Goal: Check status: Check status

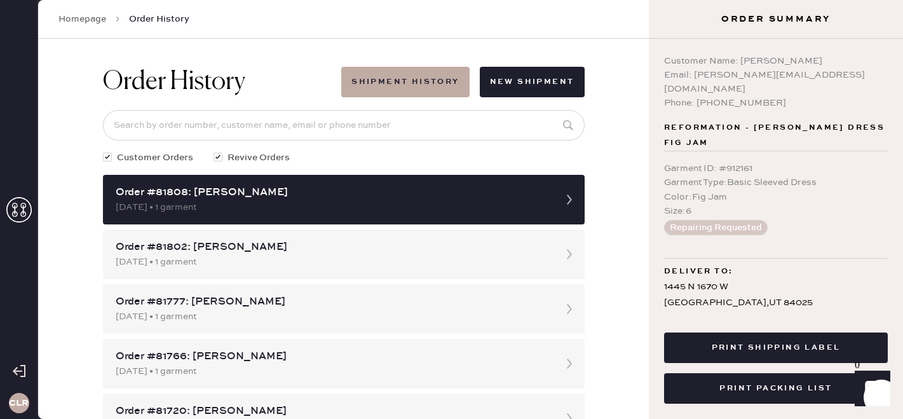
scroll to position [41, 0]
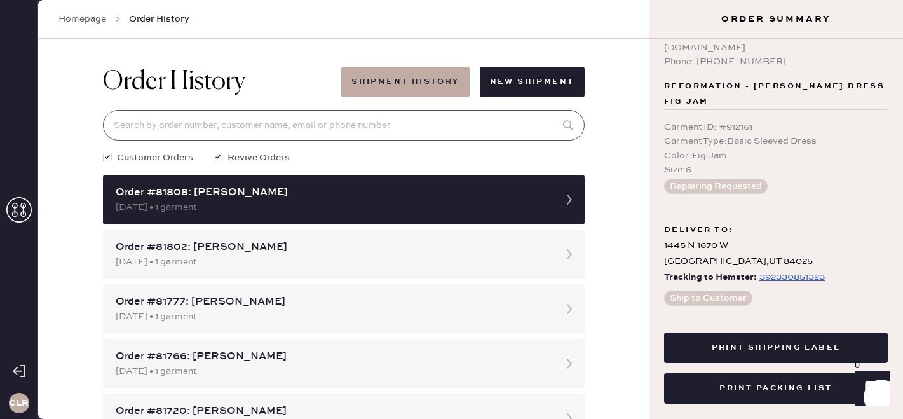
click at [216, 128] on input at bounding box center [344, 125] width 482 height 31
paste input "[EMAIL_ADDRESS][DOMAIN_NAME]"
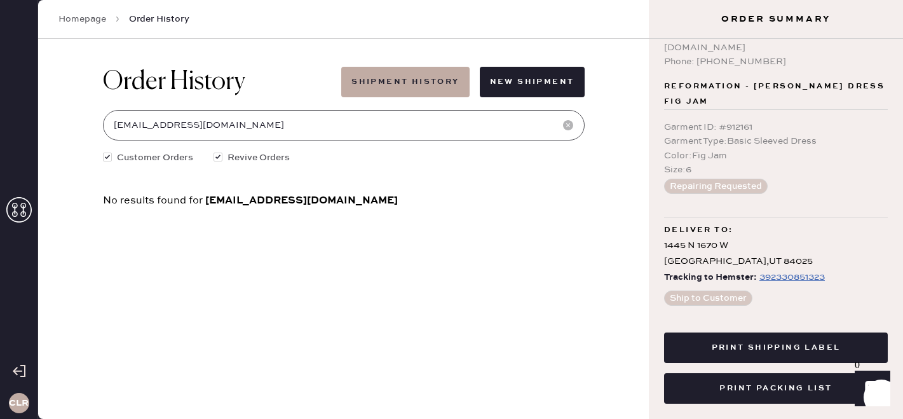
type input "[EMAIL_ADDRESS][DOMAIN_NAME]"
click at [12, 215] on icon at bounding box center [18, 209] width 25 height 25
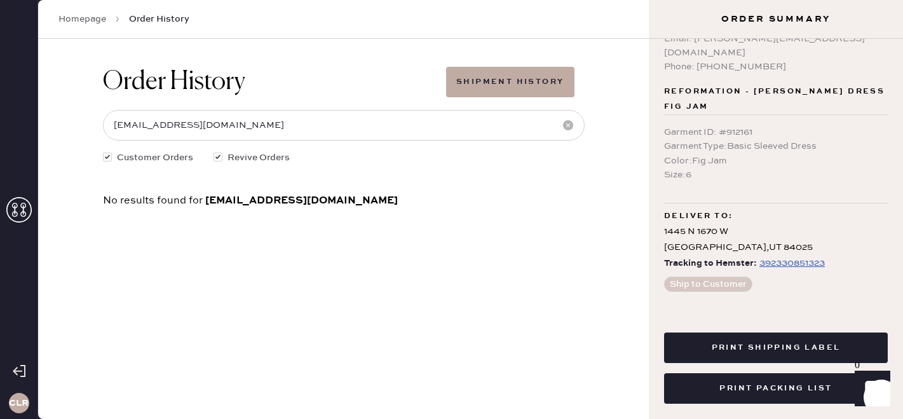
scroll to position [22, 0]
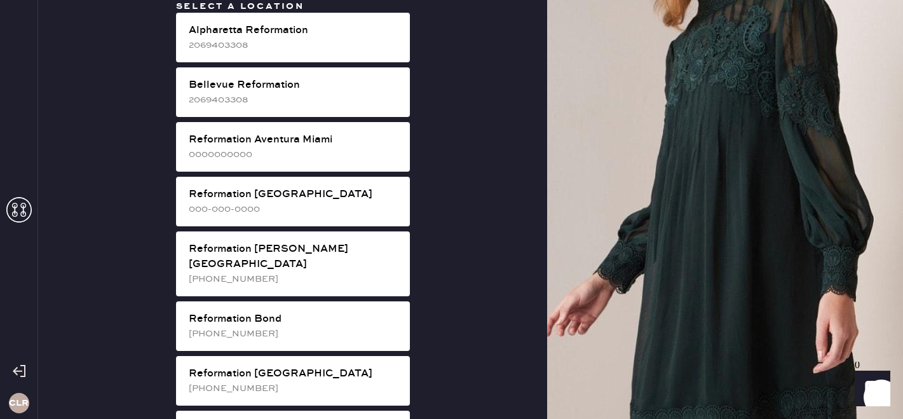
scroll to position [130, 0]
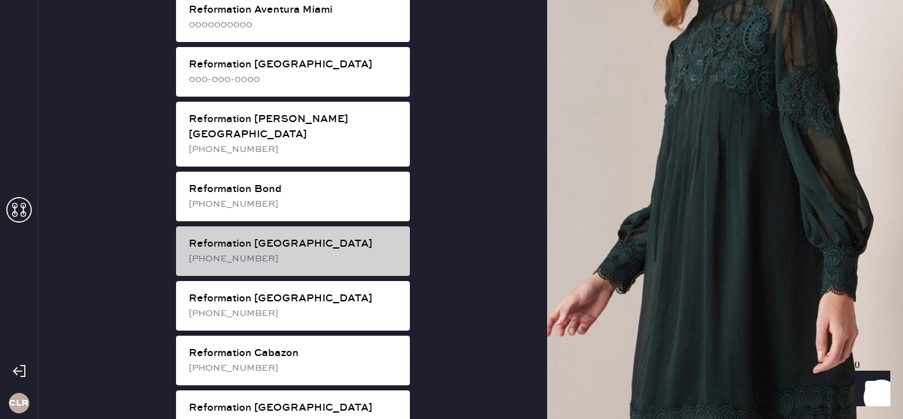
click at [287, 236] on div "Reformation [GEOGRAPHIC_DATA]" at bounding box center [294, 243] width 211 height 15
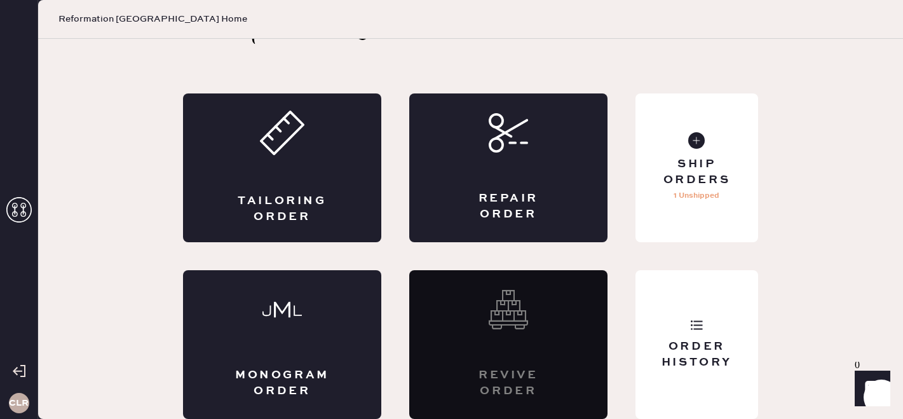
scroll to position [42, 0]
click at [692, 319] on icon at bounding box center [696, 324] width 13 height 13
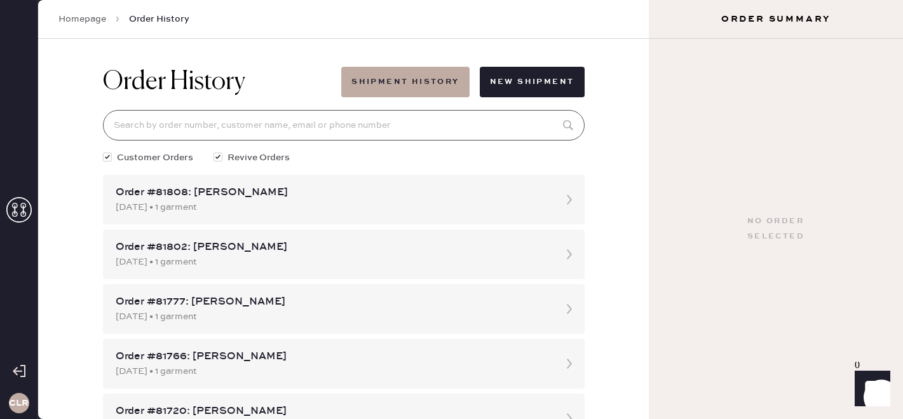
click at [203, 126] on input at bounding box center [344, 125] width 482 height 31
paste input "[EMAIL_ADDRESS][DOMAIN_NAME]"
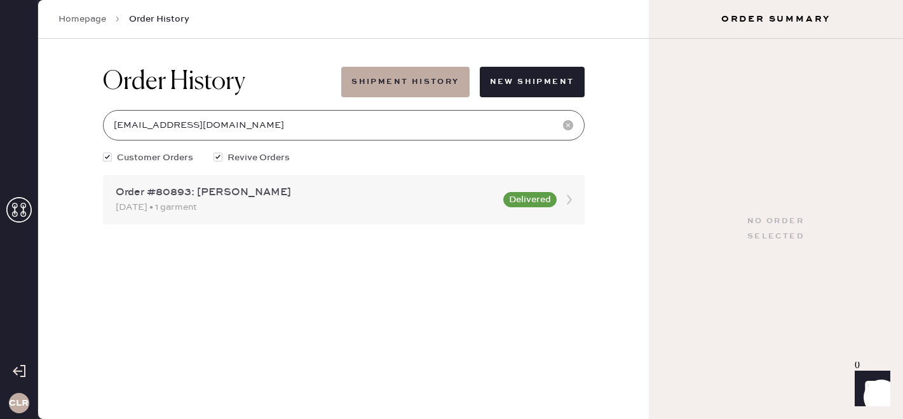
type input "[EMAIL_ADDRESS][DOMAIN_NAME]"
click at [218, 211] on div "[DATE] • 1 garment" at bounding box center [306, 207] width 380 height 14
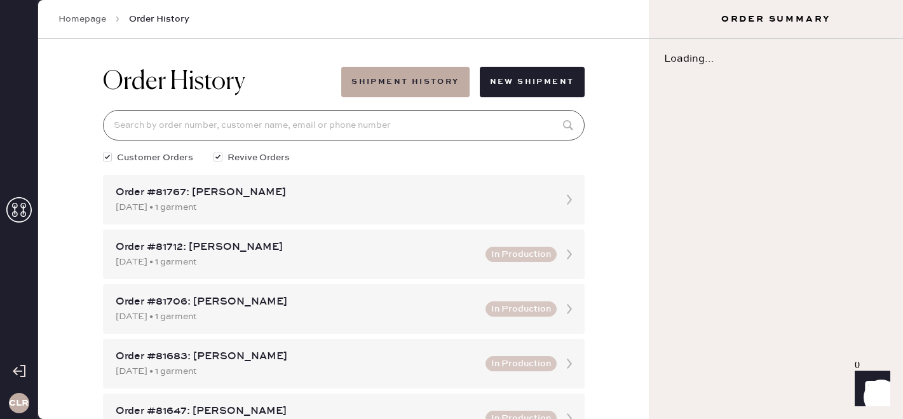
click at [210, 124] on input at bounding box center [344, 125] width 482 height 31
paste input "[EMAIL_ADDRESS][DOMAIN_NAME]"
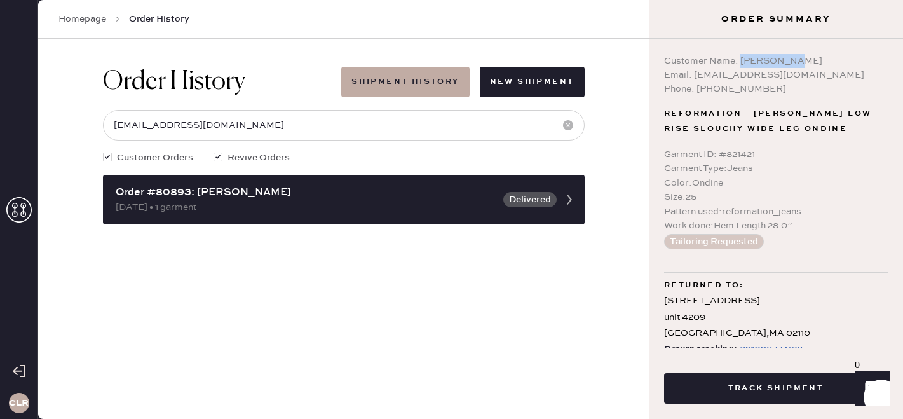
copy div "[PERSON_NAME]"
drag, startPoint x: 742, startPoint y: 59, endPoint x: 841, endPoint y: 60, distance: 99.1
click at [841, 60] on div "Customer Name: [PERSON_NAME]" at bounding box center [776, 61] width 224 height 14
drag, startPoint x: 694, startPoint y: 74, endPoint x: 886, endPoint y: 73, distance: 192.5
click at [886, 73] on div "Email: [EMAIL_ADDRESS][DOMAIN_NAME]" at bounding box center [776, 75] width 224 height 14
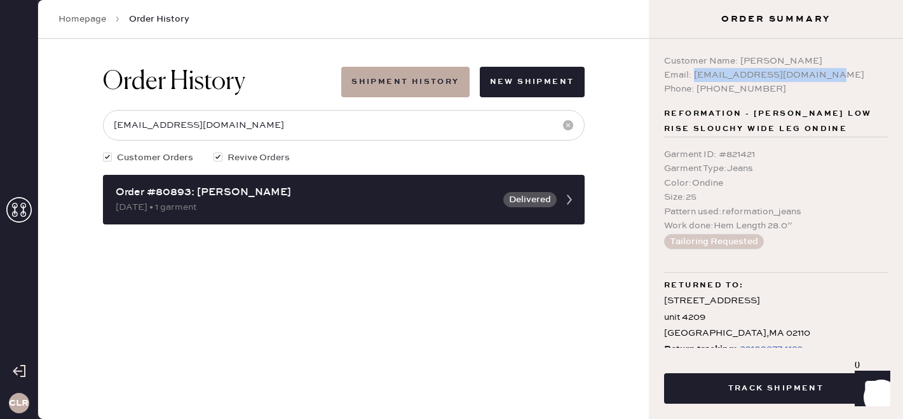
copy div "[EMAIL_ADDRESS][DOMAIN_NAME]"
click at [261, 128] on input "[EMAIL_ADDRESS][DOMAIN_NAME]" at bounding box center [344, 125] width 482 height 31
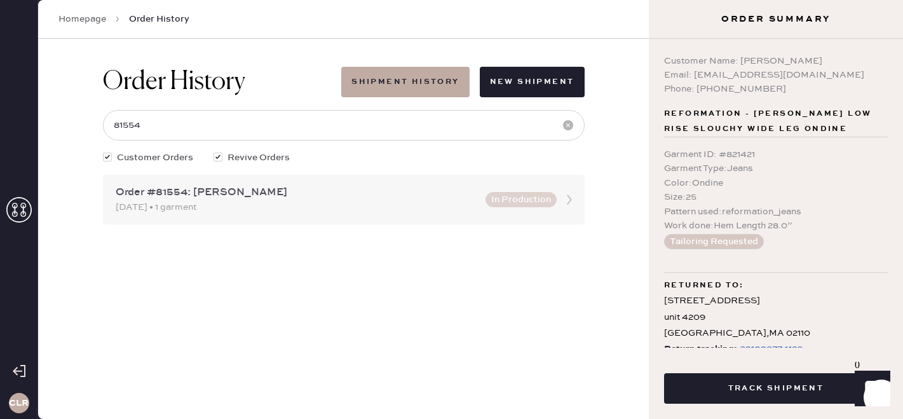
click at [278, 202] on div "[DATE] • 1 garment" at bounding box center [297, 207] width 362 height 14
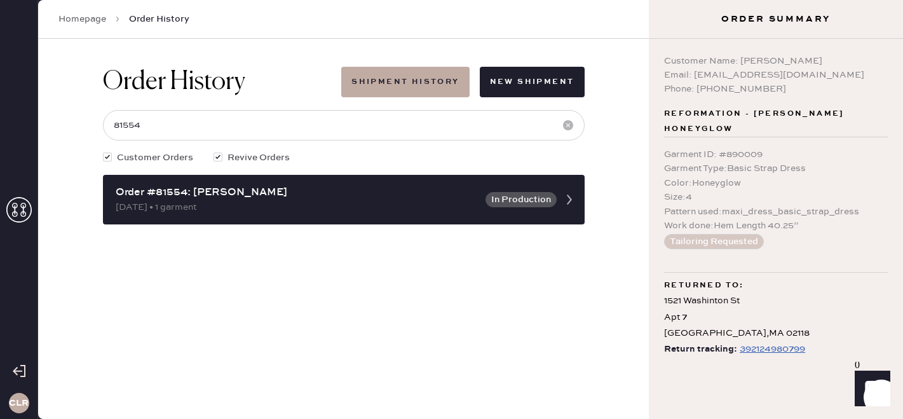
click at [749, 348] on div "392124980799" at bounding box center [772, 348] width 65 height 15
click at [233, 128] on input "81554" at bounding box center [344, 125] width 482 height 31
paste input "[EMAIL_ADDRESS][DOMAIN_NAME]"
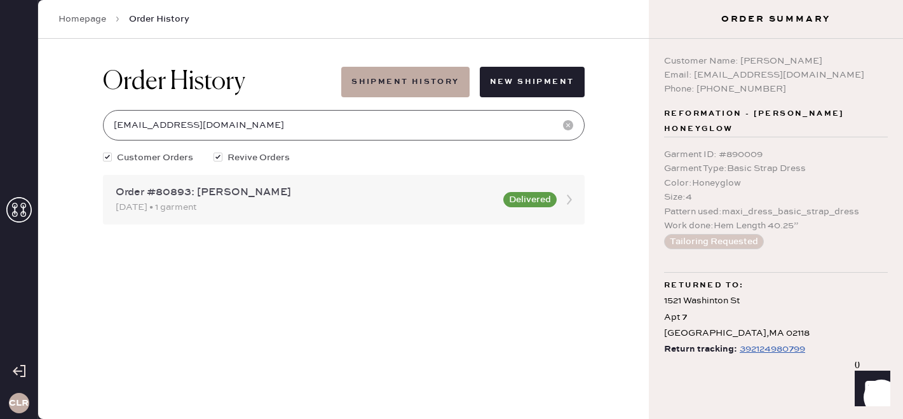
type input "[EMAIL_ADDRESS][DOMAIN_NAME]"
click at [217, 212] on div "[DATE] • 1 garment" at bounding box center [306, 207] width 380 height 14
